Goal: Transaction & Acquisition: Book appointment/travel/reservation

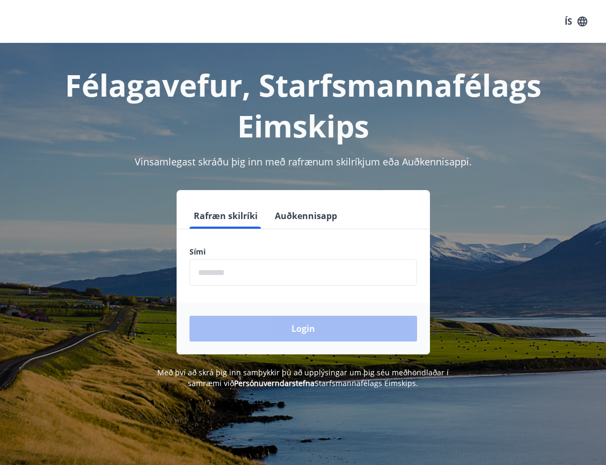
click at [273, 280] on input "phone" at bounding box center [304, 272] width 228 height 26
type input "********"
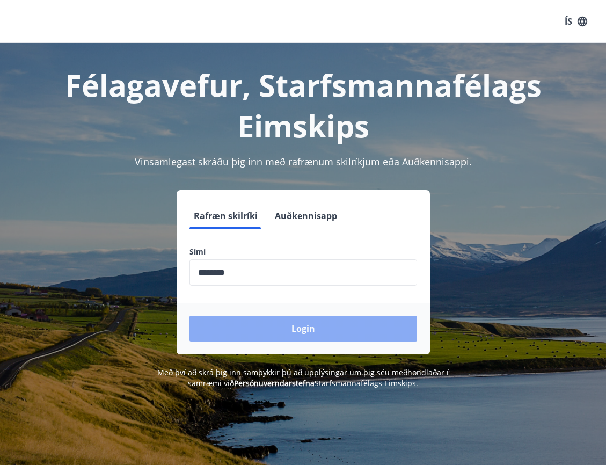
click at [284, 324] on button "Login" at bounding box center [304, 329] width 228 height 26
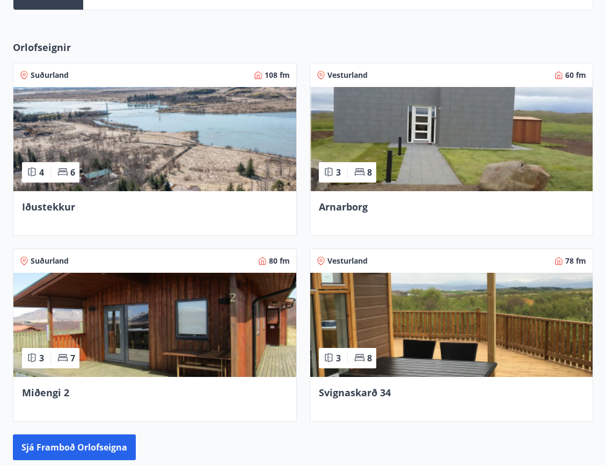
scroll to position [430, 0]
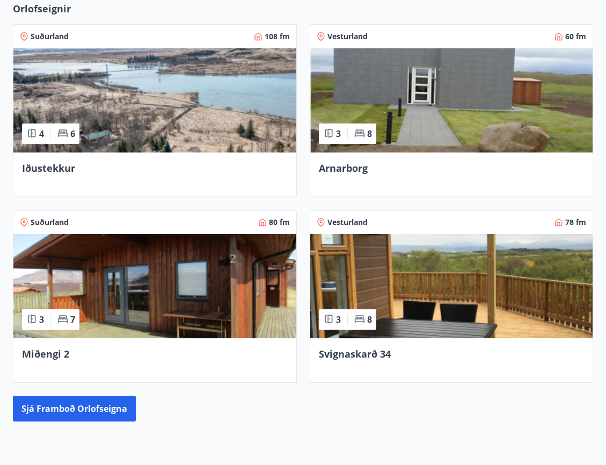
click at [489, 125] on img at bounding box center [451, 100] width 283 height 104
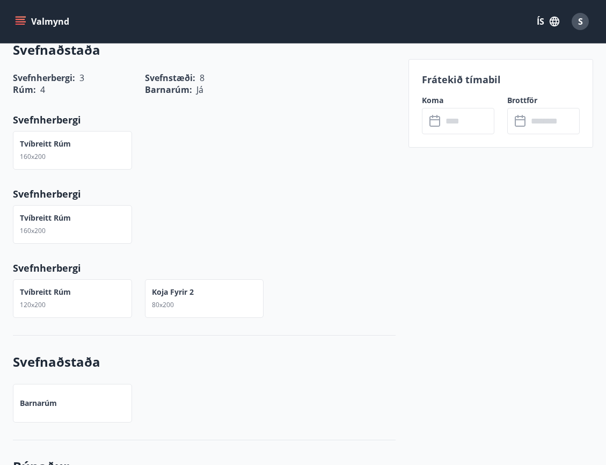
scroll to position [410, 0]
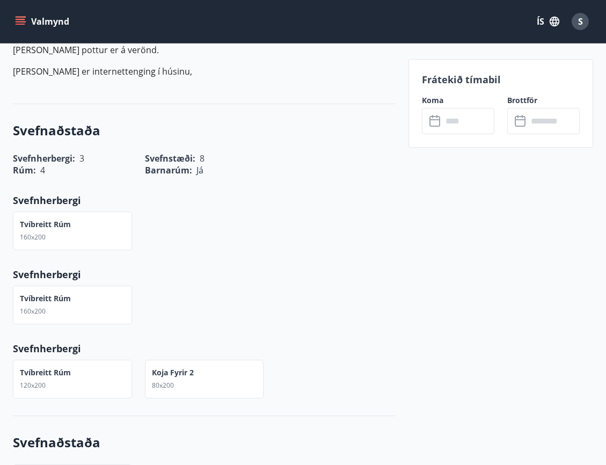
click at [467, 116] on input "text" at bounding box center [469, 121] width 52 height 26
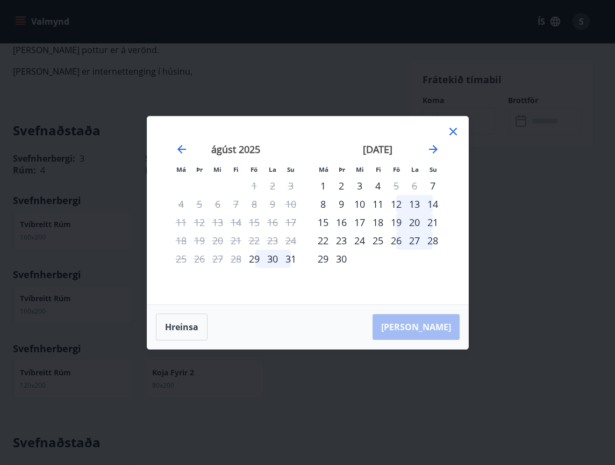
click at [439, 148] on div "september 2025" at bounding box center [378, 152] width 128 height 47
click at [435, 148] on icon "Move forward to switch to the next month." at bounding box center [433, 149] width 9 height 9
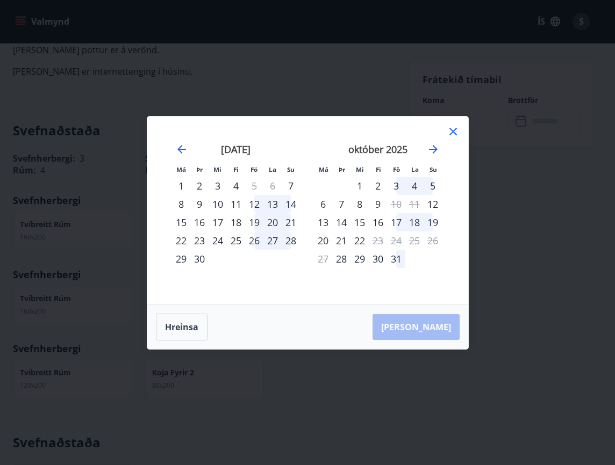
click at [452, 126] on icon at bounding box center [452, 131] width 13 height 13
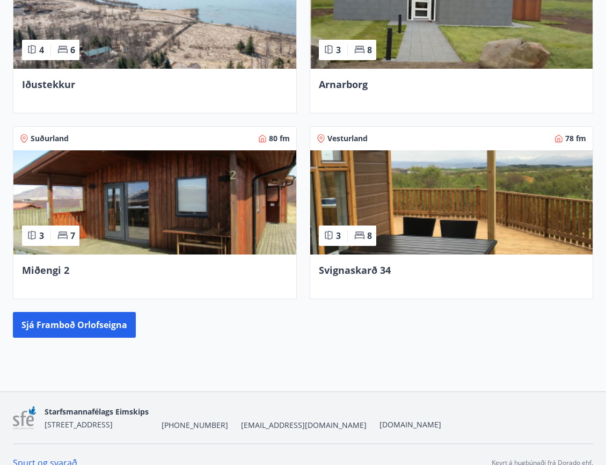
scroll to position [245, 0]
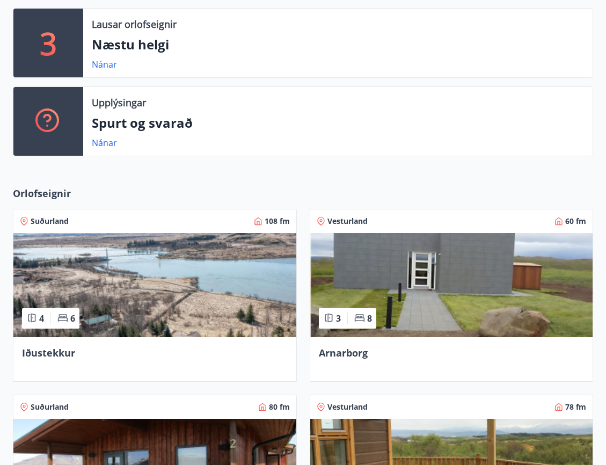
click at [172, 285] on img at bounding box center [154, 285] width 283 height 104
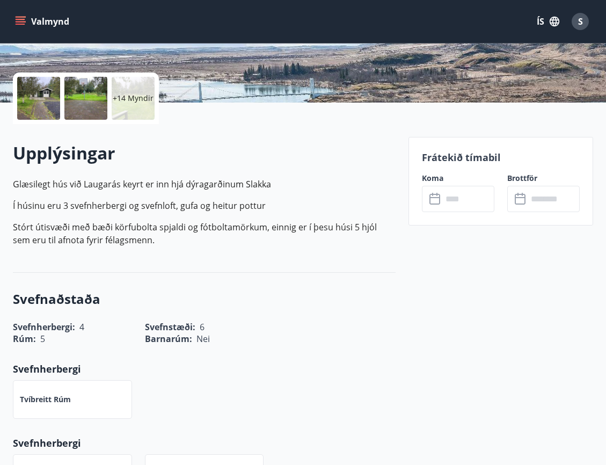
scroll to position [215, 0]
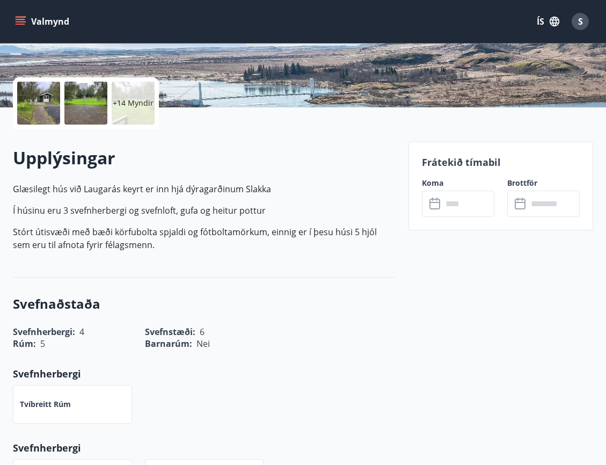
click at [435, 204] on icon at bounding box center [436, 204] width 13 height 13
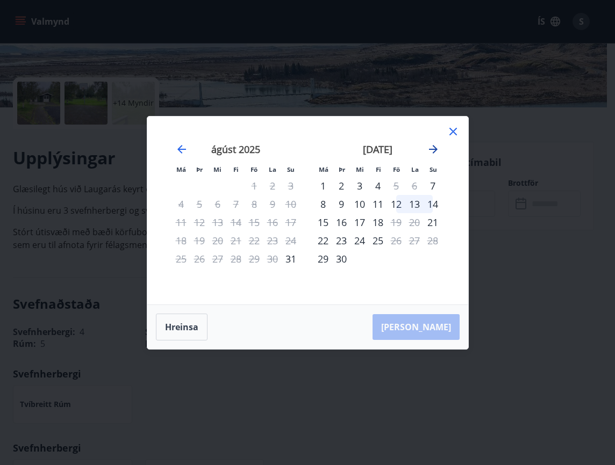
click at [436, 150] on icon "Move forward to switch to the next month." at bounding box center [433, 149] width 9 height 9
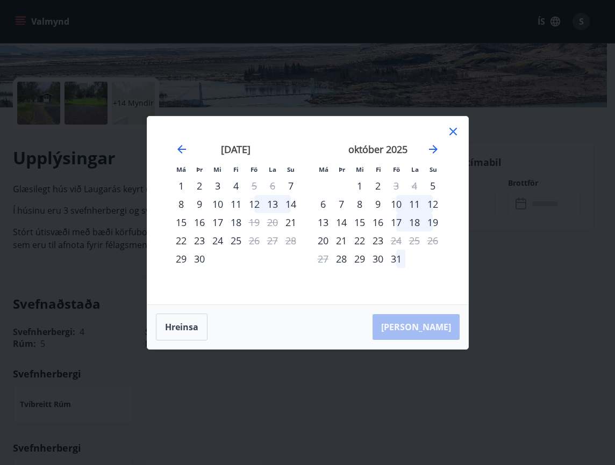
click at [454, 133] on icon at bounding box center [453, 132] width 8 height 8
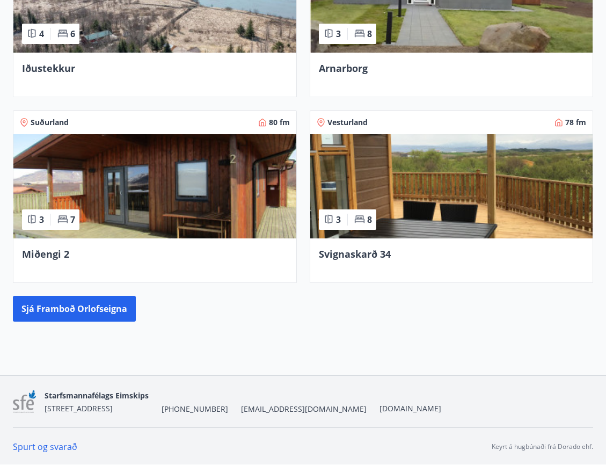
scroll to position [530, 0]
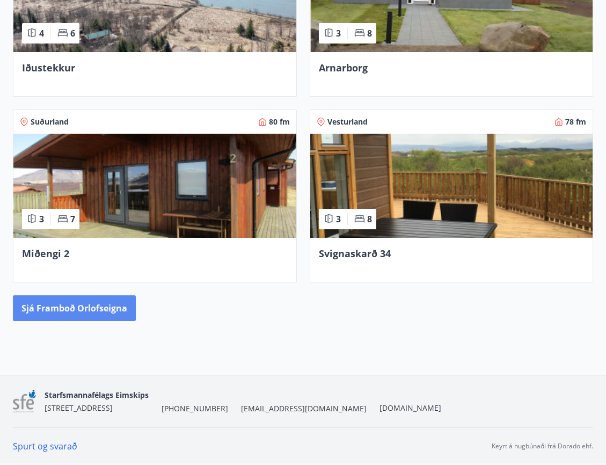
click at [85, 312] on button "Sjá framboð orlofseigna" at bounding box center [74, 308] width 123 height 26
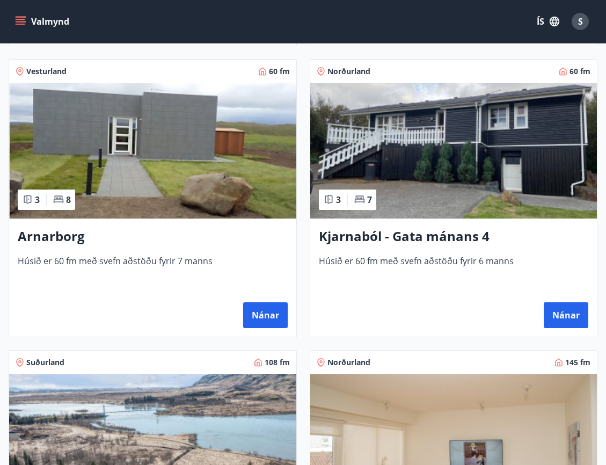
scroll to position [698, 0]
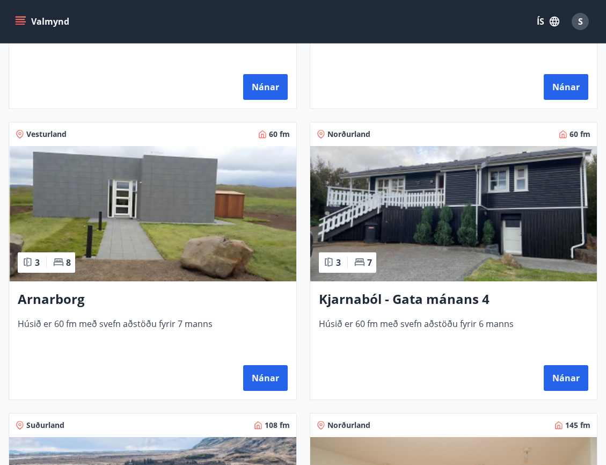
click at [457, 242] on img at bounding box center [453, 213] width 287 height 135
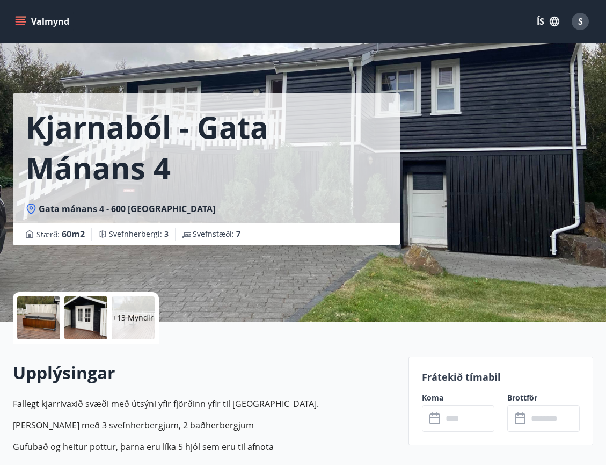
click at [438, 413] on icon at bounding box center [436, 419] width 13 height 13
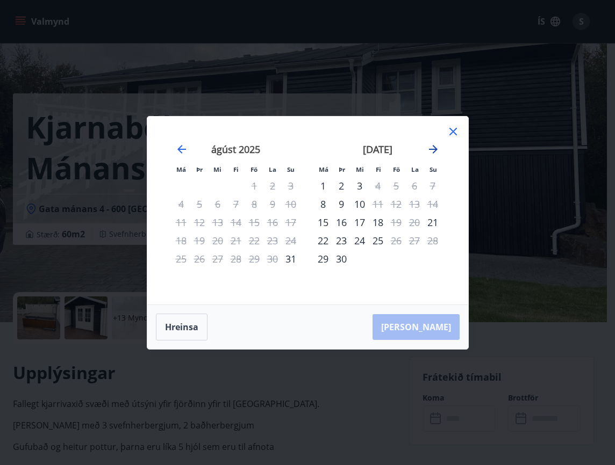
click at [432, 151] on icon "Move forward to switch to the next month." at bounding box center [433, 149] width 13 height 13
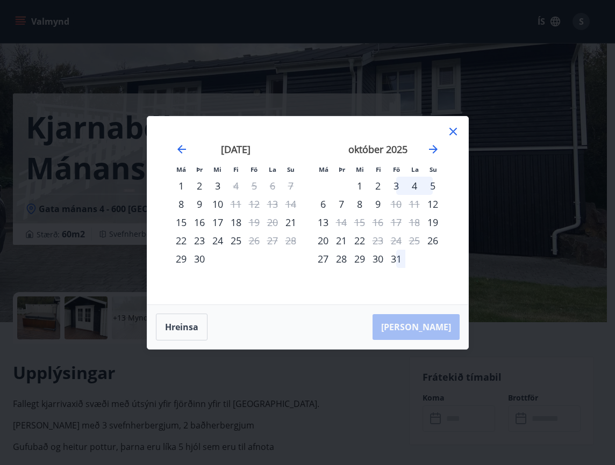
click at [377, 257] on div "30" at bounding box center [377, 259] width 18 height 18
click at [379, 258] on div "30" at bounding box center [377, 259] width 18 height 18
drag, startPoint x: 379, startPoint y: 258, endPoint x: 396, endPoint y: 258, distance: 17.2
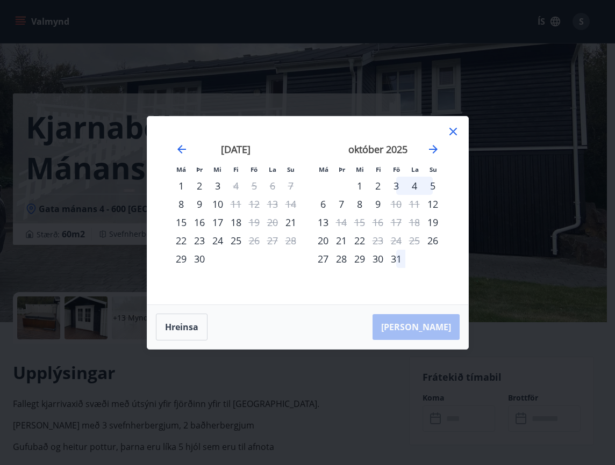
click at [396, 258] on tr "27 28 29 30 31" at bounding box center [378, 259] width 128 height 18
click at [431, 318] on div "Hreinsa Taka Frá" at bounding box center [307, 327] width 321 height 44
click at [310, 243] on div "október 2025 1 2 3 4 5 6 7 8 9 10 11 12 13 14 15 16 17 18 19 20 21 22 23 24 25 …" at bounding box center [378, 217] width 142 height 176
click at [179, 329] on button "Hreinsa" at bounding box center [182, 327] width 52 height 27
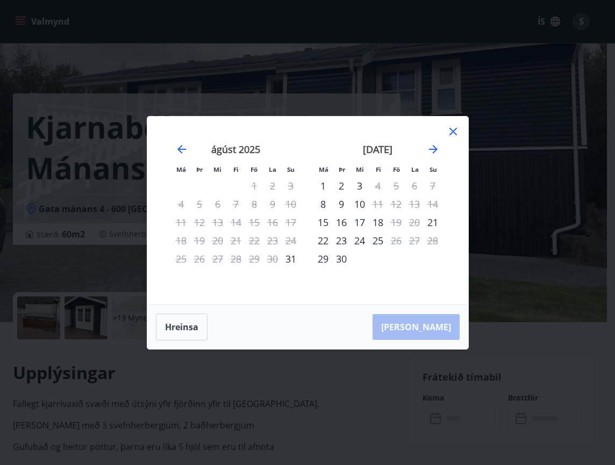
click at [422, 322] on div "Hreinsa Taka Frá" at bounding box center [307, 327] width 321 height 44
click at [374, 256] on td "Calendar" at bounding box center [377, 259] width 18 height 18
click at [280, 229] on div "16" at bounding box center [272, 222] width 18 height 18
drag, startPoint x: 320, startPoint y: 258, endPoint x: 375, endPoint y: 192, distance: 86.2
click at [331, 256] on div "29" at bounding box center [323, 259] width 18 height 18
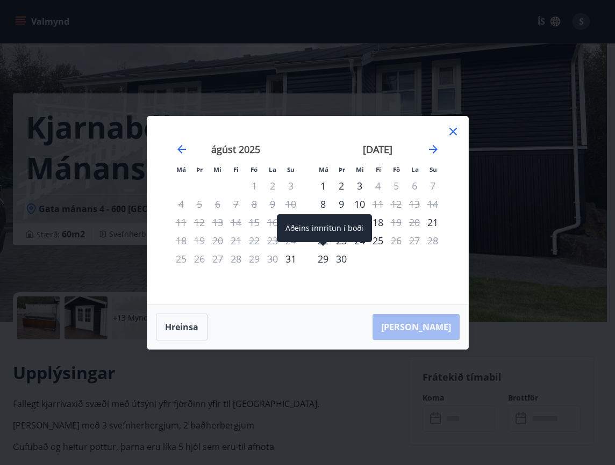
click at [372, 194] on tbody "1 2 3 4 5 6 7 8 9 10 11 12 13 14 15 16 17 18 19 20 21 22 23 24 25 26 27 28 29 30" at bounding box center [378, 222] width 128 height 91
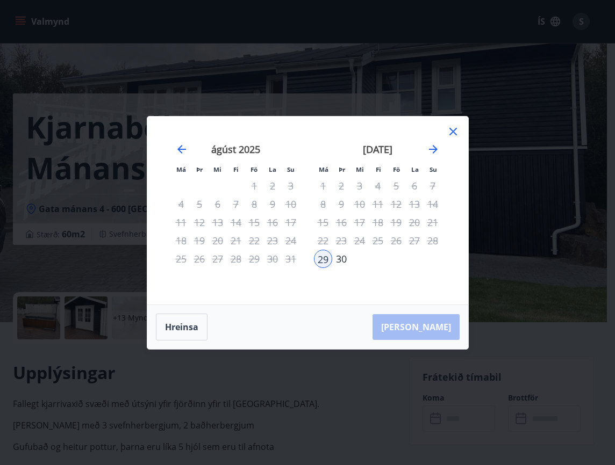
click at [332, 262] on div "30" at bounding box center [341, 259] width 18 height 18
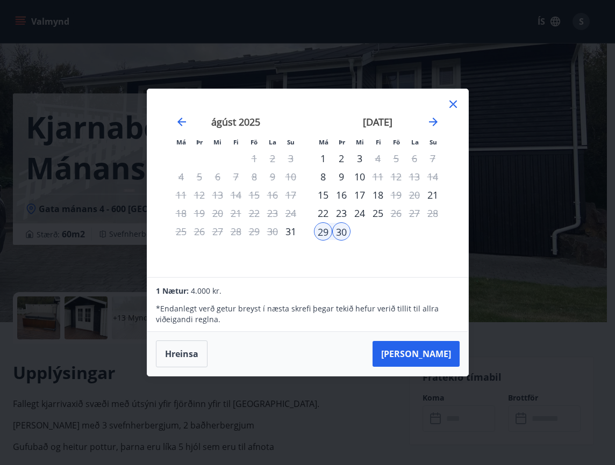
click at [337, 259] on div "september 2025 1 2 3 4 5 6 7 8 9 10 11 12 13 14 15 16 17 18 19 20 21 22 23 24 2…" at bounding box center [378, 190] width 142 height 176
click at [343, 232] on div "30" at bounding box center [341, 231] width 18 height 18
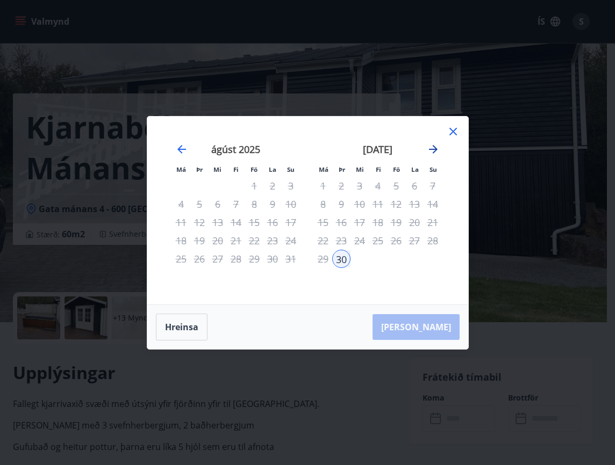
click at [432, 148] on icon "Move forward to switch to the next month." at bounding box center [433, 149] width 13 height 13
click at [203, 261] on div "30" at bounding box center [199, 259] width 18 height 18
click at [277, 265] on td "Calendar" at bounding box center [272, 259] width 18 height 18
click at [187, 334] on button "Hreinsa" at bounding box center [182, 327] width 52 height 27
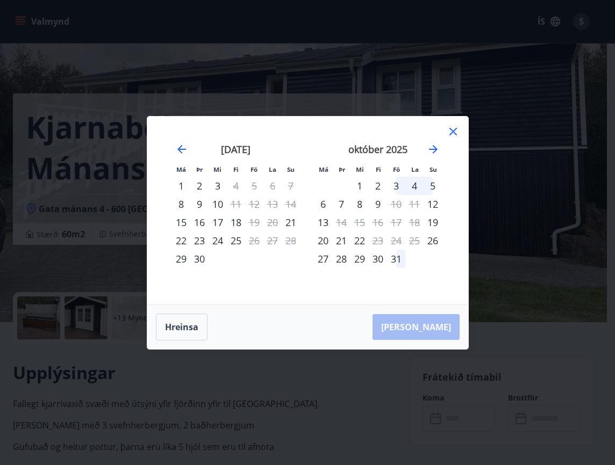
click at [376, 255] on div "30" at bounding box center [377, 259] width 18 height 18
click at [435, 150] on icon "Move forward to switch to the next month." at bounding box center [433, 149] width 9 height 9
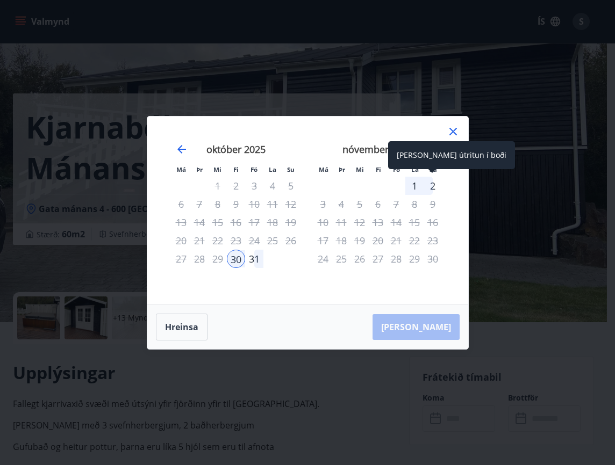
click at [435, 184] on div "2" at bounding box center [432, 186] width 18 height 18
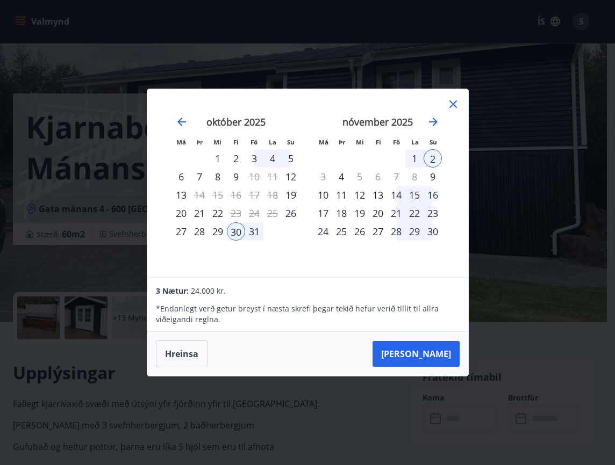
drag, startPoint x: 327, startPoint y: 99, endPoint x: 345, endPoint y: 131, distance: 37.0
click at [345, 131] on div "Má Þr Mi Fi Fö La Su Má Þr Mi Fi Fö La Su september 2025 1 2 3 4 5 6 7 8 9 10 1…" at bounding box center [307, 183] width 321 height 188
click at [454, 105] on icon at bounding box center [453, 104] width 8 height 8
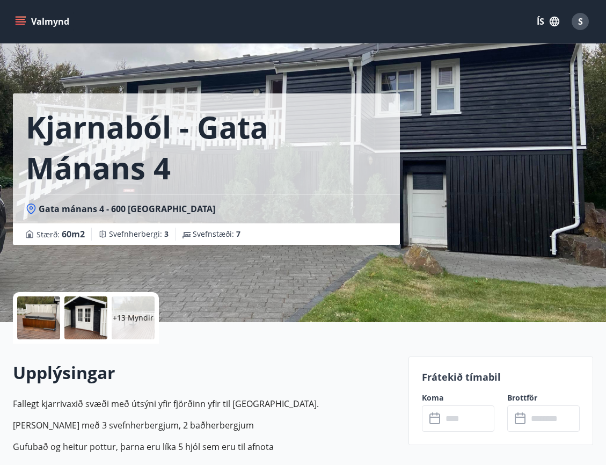
click at [435, 419] on icon at bounding box center [436, 419] width 13 height 13
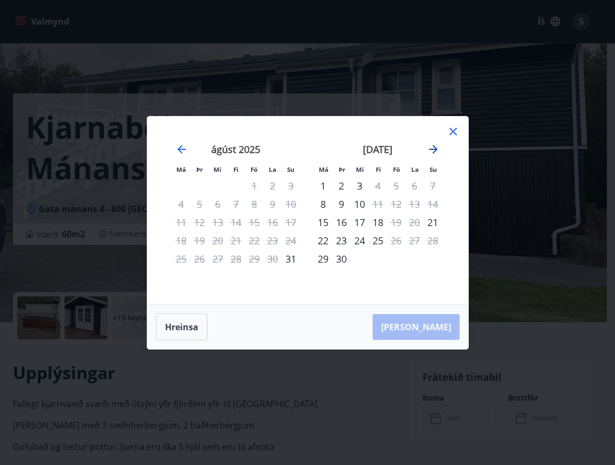
click at [432, 146] on icon "Move forward to switch to the next month." at bounding box center [433, 149] width 13 height 13
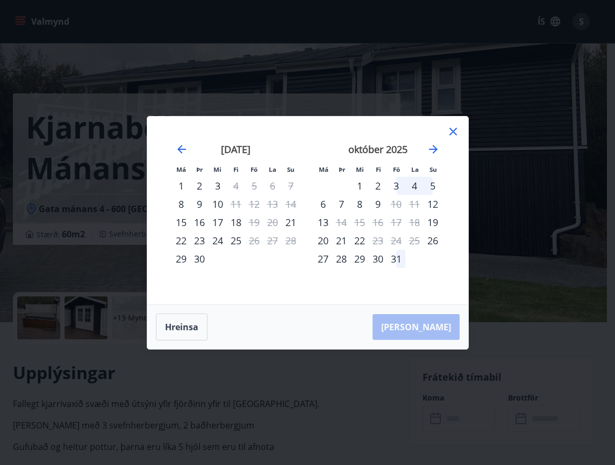
click at [377, 257] on div "30" at bounding box center [377, 259] width 18 height 18
click at [376, 259] on div "30" at bounding box center [377, 259] width 18 height 18
click at [379, 257] on div "30" at bounding box center [377, 259] width 18 height 18
click at [375, 261] on div "30" at bounding box center [377, 259] width 18 height 18
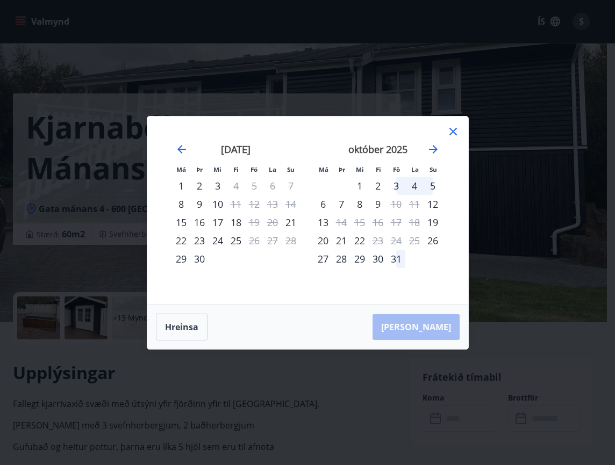
click at [375, 261] on div "30" at bounding box center [377, 259] width 18 height 18
click at [194, 325] on button "Hreinsa" at bounding box center [182, 327] width 52 height 27
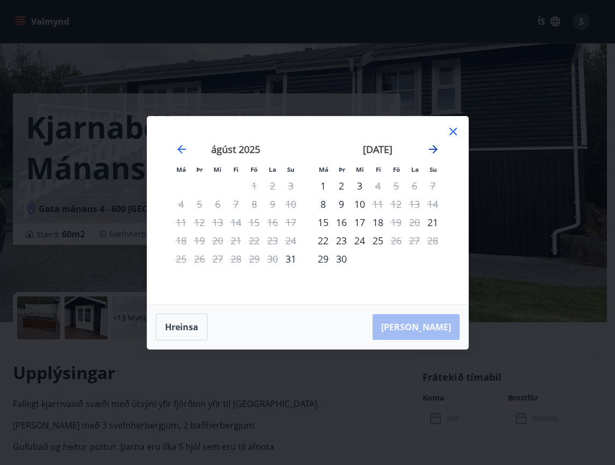
click at [437, 149] on icon "Move forward to switch to the next month." at bounding box center [433, 149] width 9 height 9
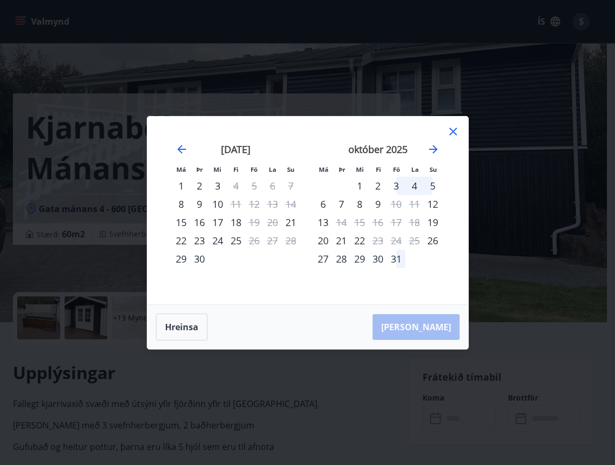
click at [382, 256] on div "30" at bounding box center [377, 259] width 18 height 18
click at [431, 149] on icon "Move forward to switch to the next month." at bounding box center [433, 149] width 9 height 9
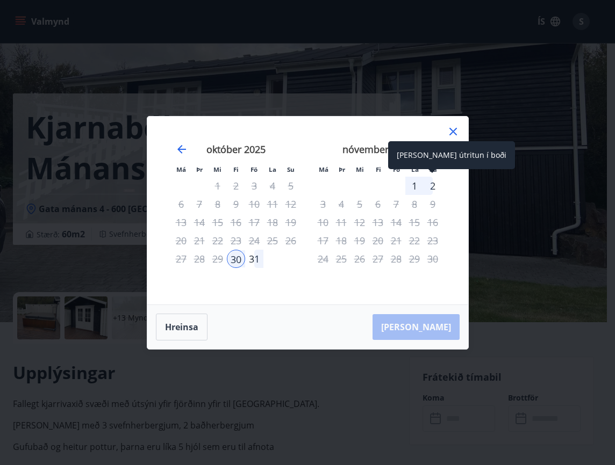
click at [428, 186] on div "2" at bounding box center [432, 186] width 18 height 18
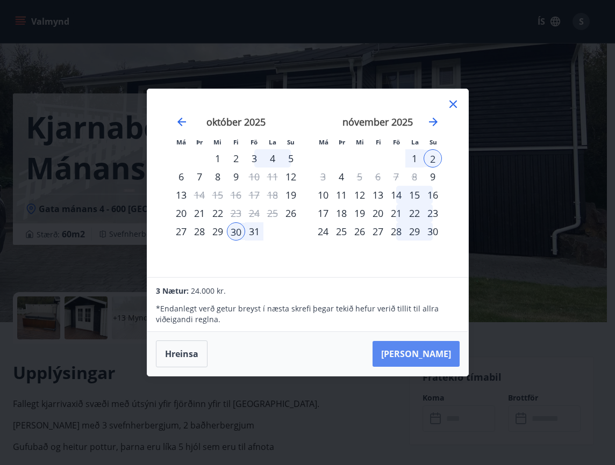
click at [437, 355] on button "Taka Frá" at bounding box center [415, 354] width 87 height 26
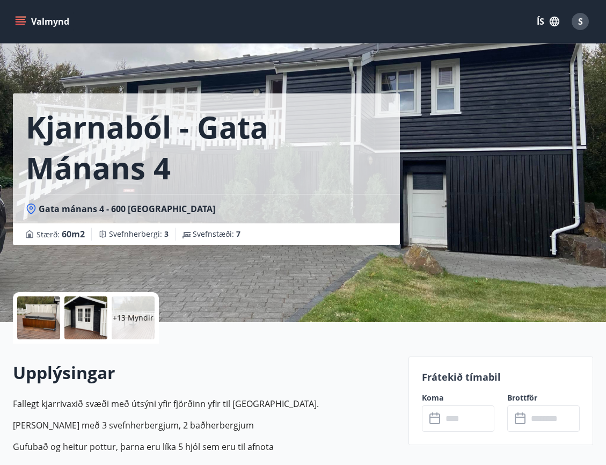
type input "******"
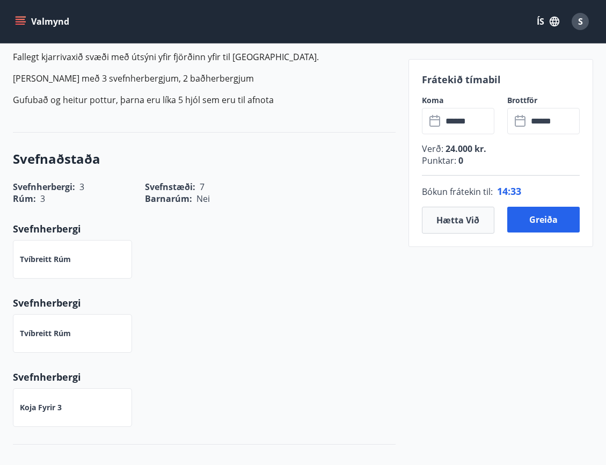
scroll to position [322, 0]
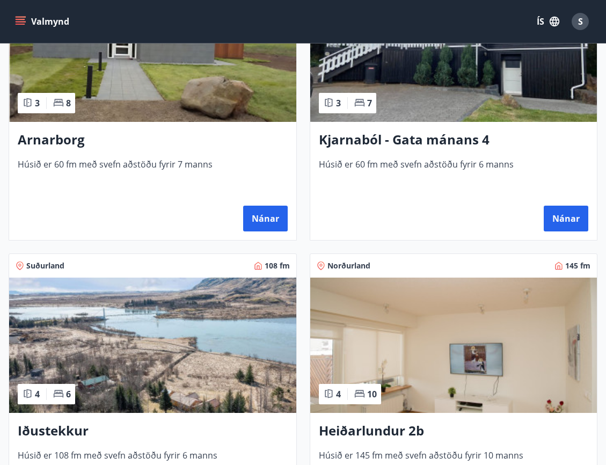
scroll to position [859, 0]
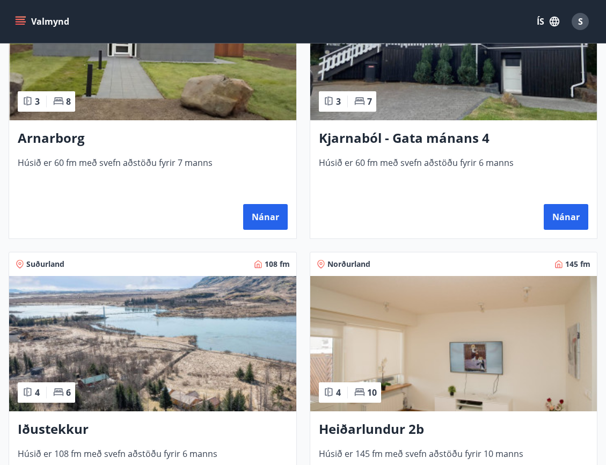
click at [464, 307] on img at bounding box center [453, 343] width 287 height 135
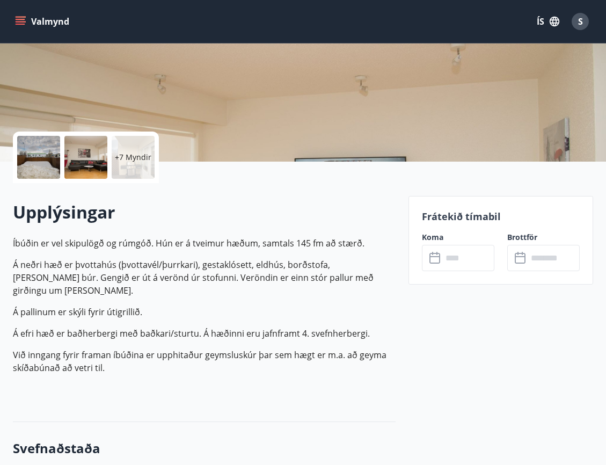
scroll to position [161, 0]
click at [436, 259] on icon at bounding box center [436, 257] width 13 height 13
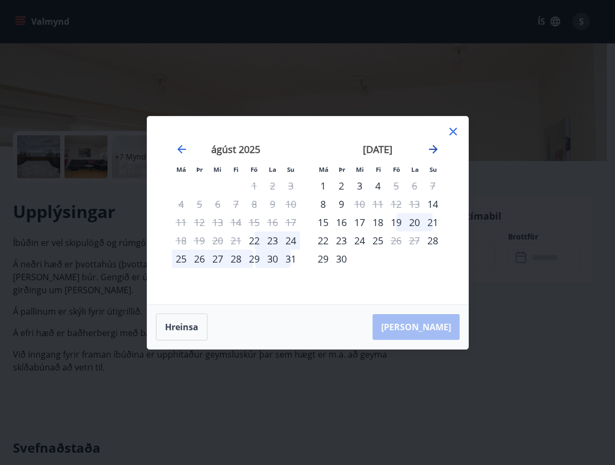
click at [432, 145] on icon "Move forward to switch to the next month." at bounding box center [433, 149] width 13 height 13
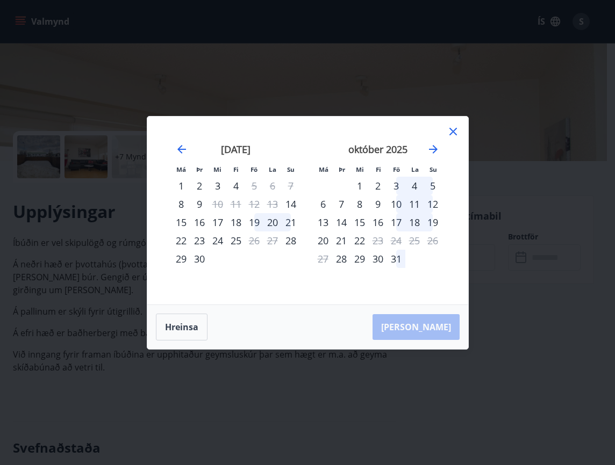
click at [453, 131] on icon at bounding box center [453, 132] width 8 height 8
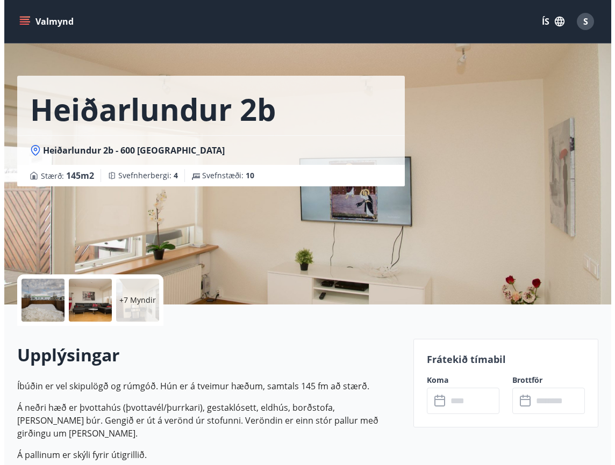
scroll to position [0, 0]
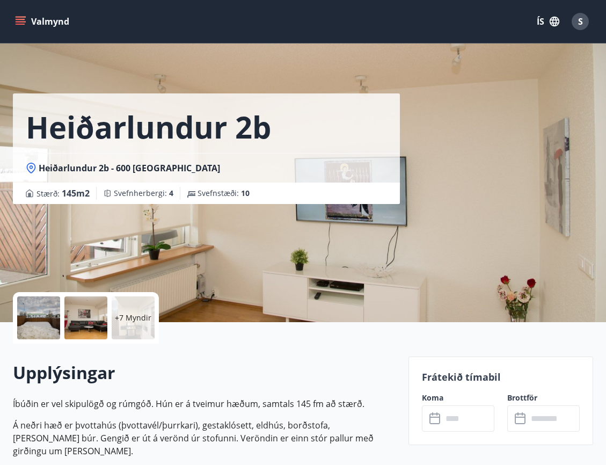
click at [140, 320] on p "+7 Myndir" at bounding box center [133, 318] width 37 height 11
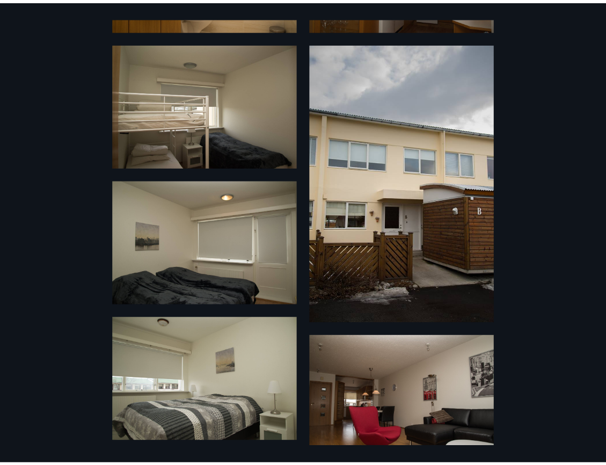
scroll to position [583, 0]
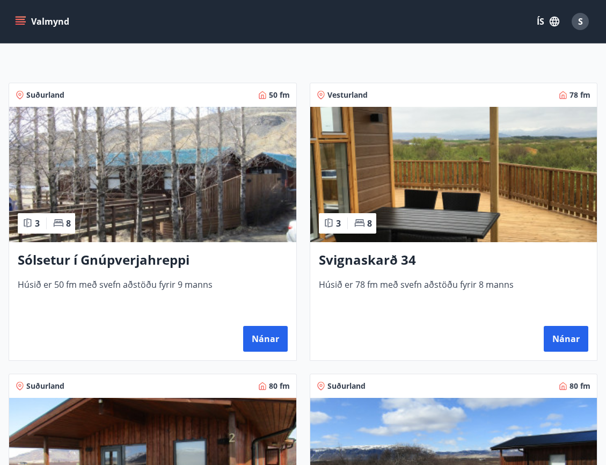
scroll to position [161, 0]
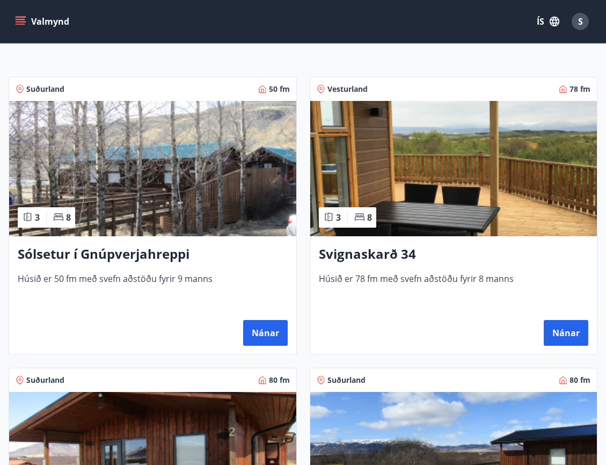
click at [442, 192] on img at bounding box center [453, 168] width 287 height 135
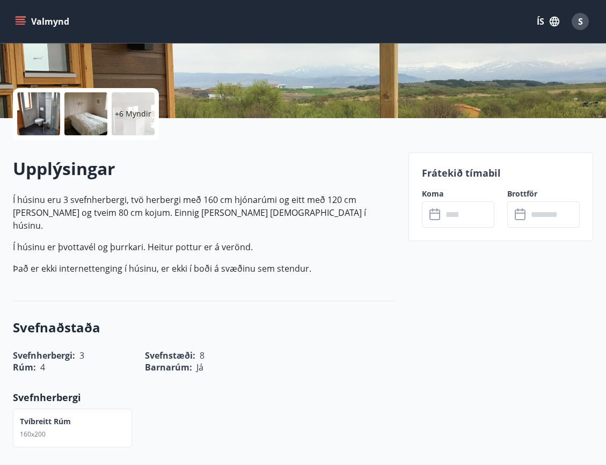
scroll to position [215, 0]
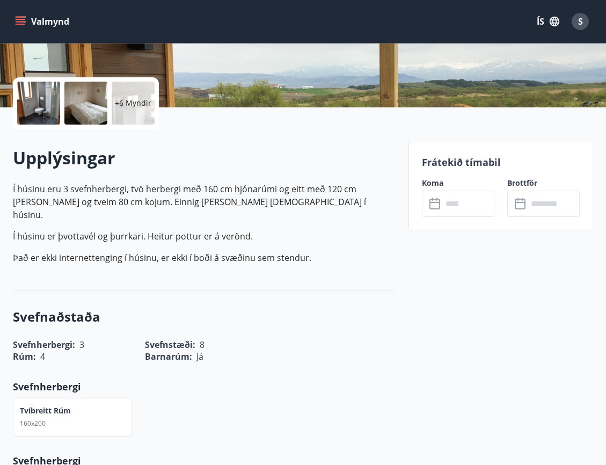
click at [445, 201] on input "text" at bounding box center [469, 204] width 52 height 26
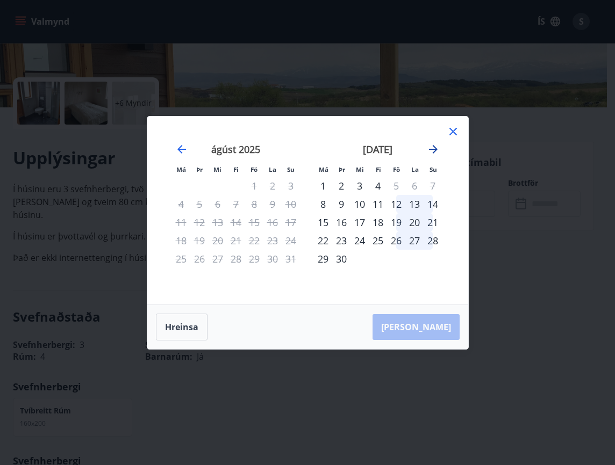
click at [432, 145] on icon "Move forward to switch to the next month." at bounding box center [433, 149] width 13 height 13
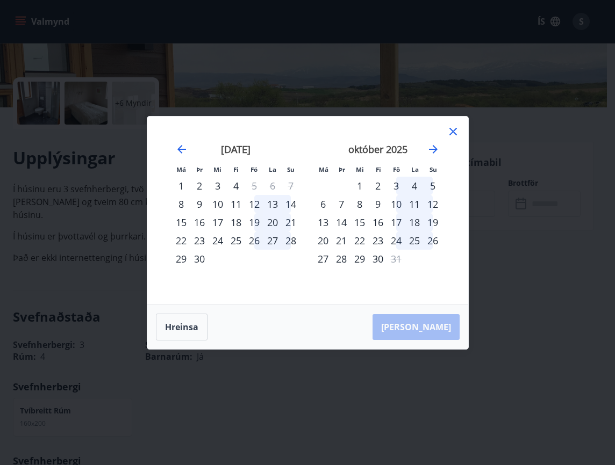
click at [395, 240] on div "24" at bounding box center [396, 241] width 18 height 18
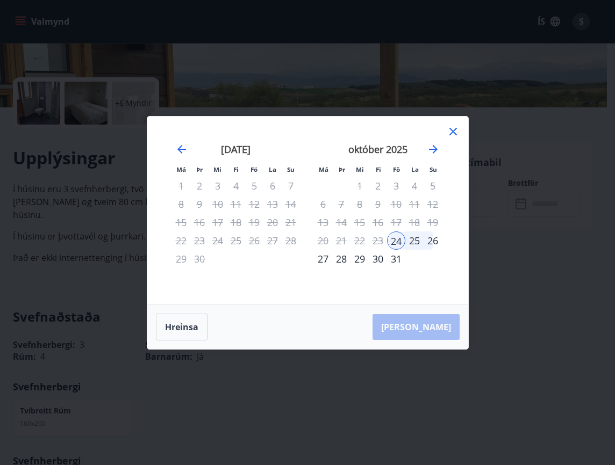
click at [342, 260] on div "28" at bounding box center [341, 259] width 18 height 18
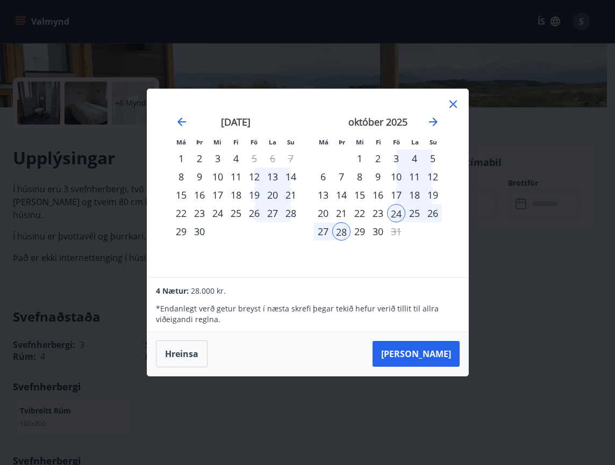
drag, startPoint x: 453, startPoint y: 99, endPoint x: 410, endPoint y: 191, distance: 100.9
click at [453, 99] on icon at bounding box center [452, 104] width 13 height 13
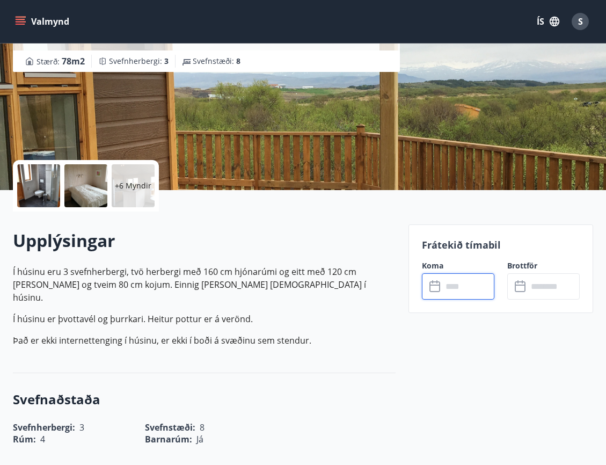
scroll to position [107, 0]
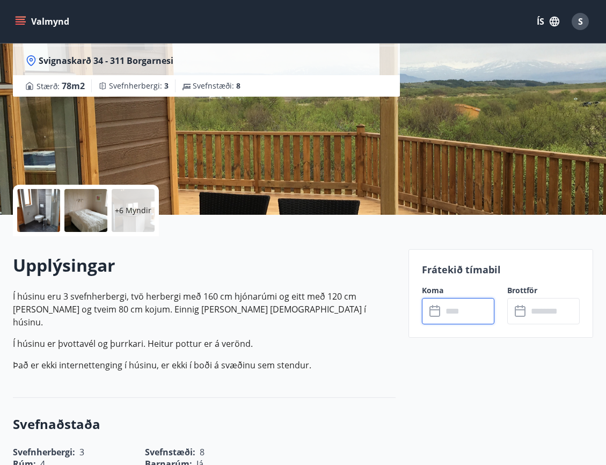
click at [437, 313] on icon at bounding box center [436, 311] width 13 height 13
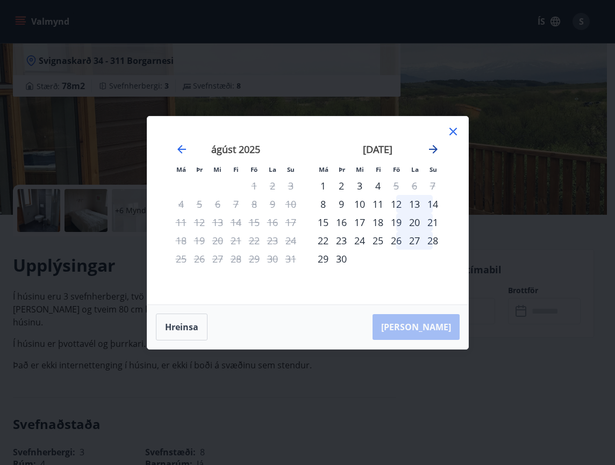
click at [431, 149] on icon "Move forward to switch to the next month." at bounding box center [433, 149] width 9 height 9
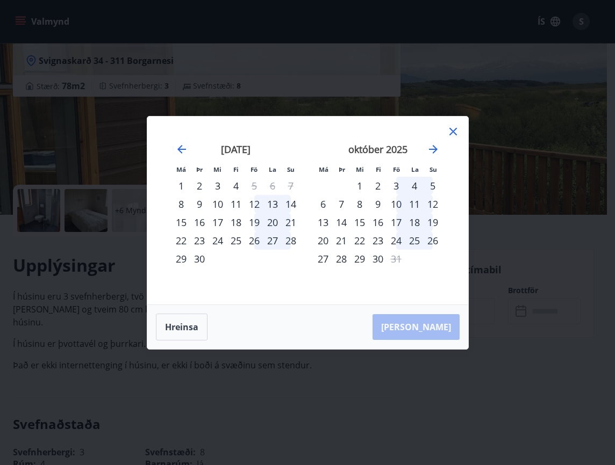
click at [396, 243] on div "24" at bounding box center [396, 241] width 18 height 18
click at [188, 327] on button "Hreinsa" at bounding box center [182, 327] width 52 height 27
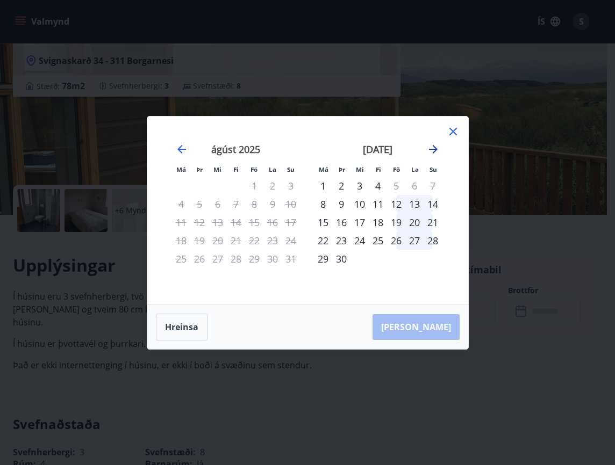
click at [435, 152] on icon "Move forward to switch to the next month." at bounding box center [433, 149] width 13 height 13
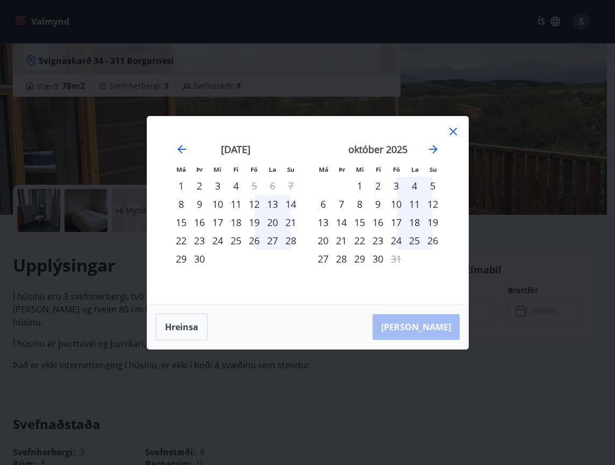
click at [396, 242] on div "24" at bounding box center [396, 241] width 18 height 18
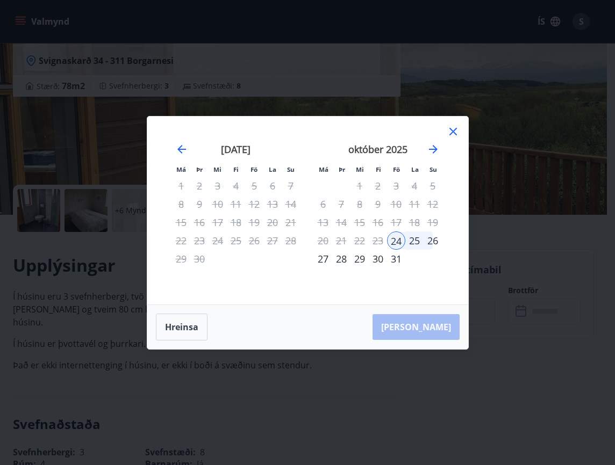
click at [342, 259] on div "28" at bounding box center [341, 259] width 18 height 18
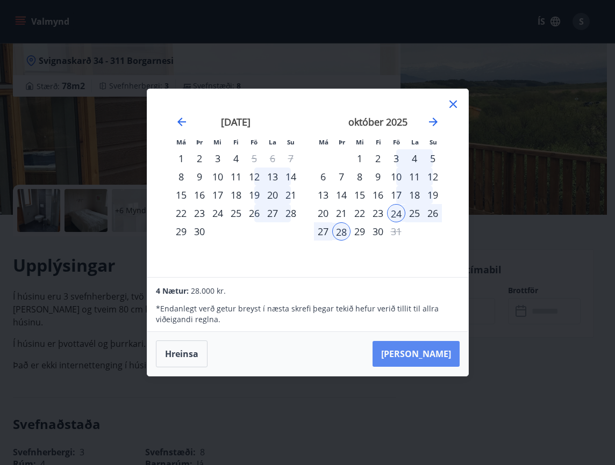
click at [428, 349] on button "Taka Frá" at bounding box center [415, 354] width 87 height 26
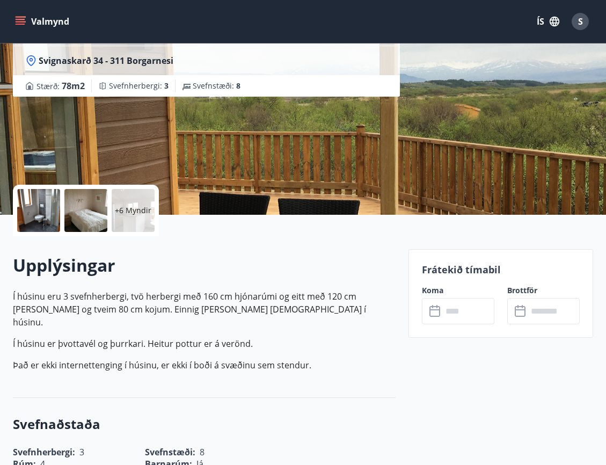
type input "******"
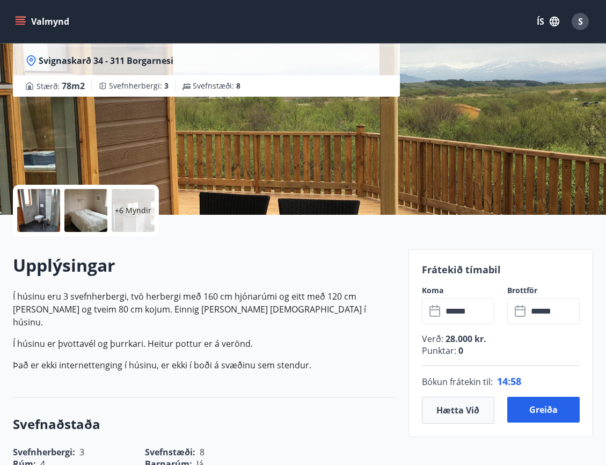
scroll to position [161, 0]
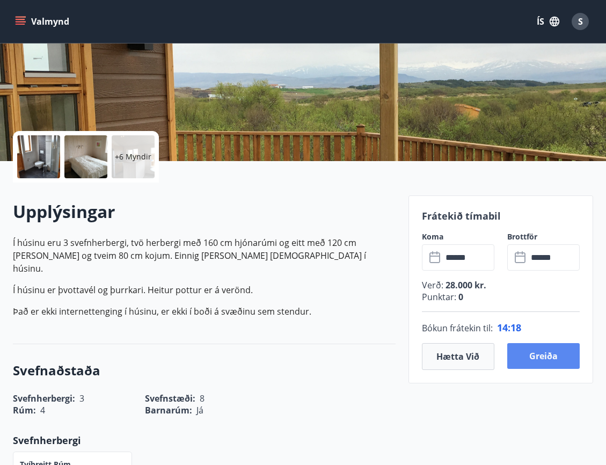
click at [547, 354] on button "Greiða" at bounding box center [544, 356] width 73 height 26
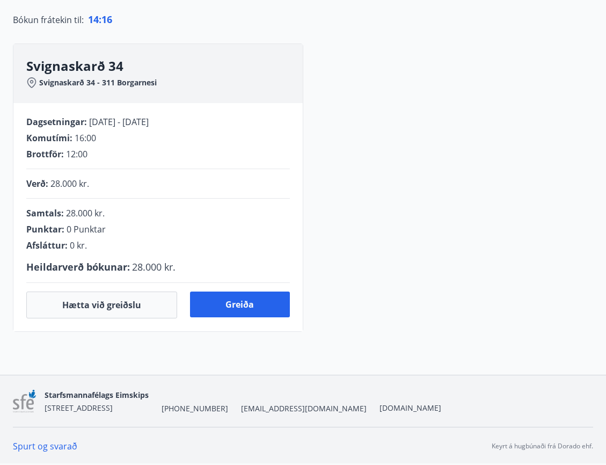
scroll to position [161, 0]
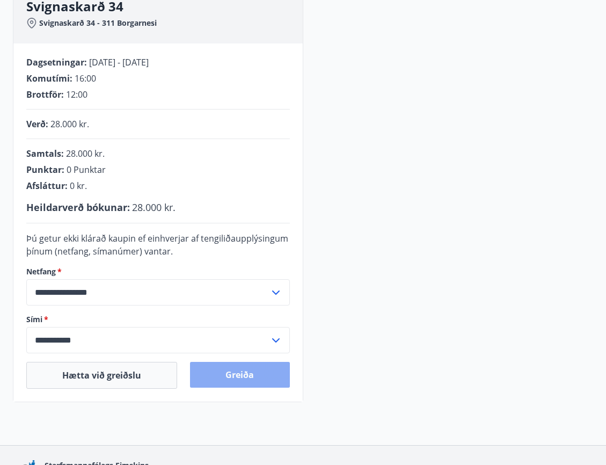
click at [238, 375] on button "Greiða" at bounding box center [239, 375] width 99 height 26
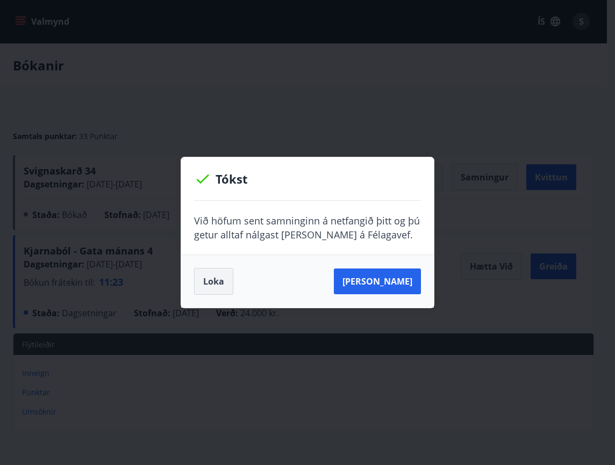
click at [208, 280] on button "Loka" at bounding box center [213, 281] width 39 height 27
